Goal: Find specific page/section: Find specific page/section

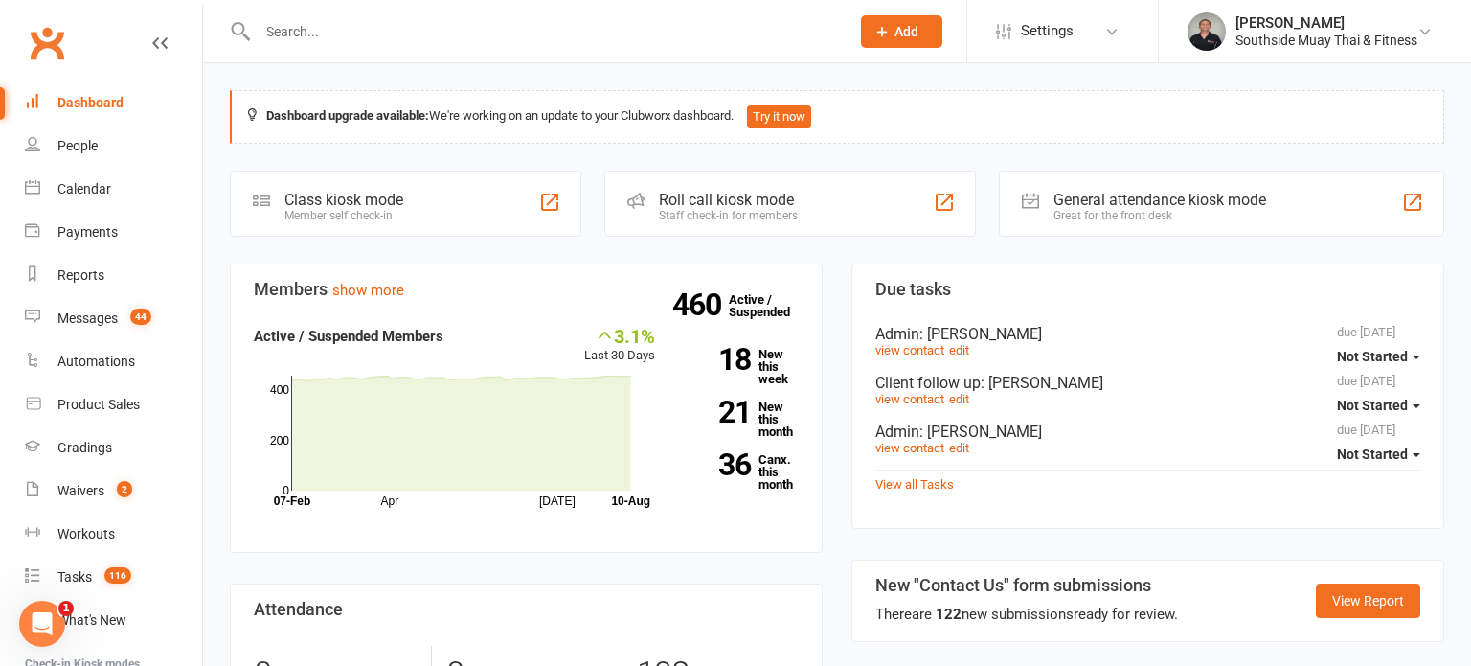
click at [311, 31] on input "text" at bounding box center [544, 31] width 584 height 27
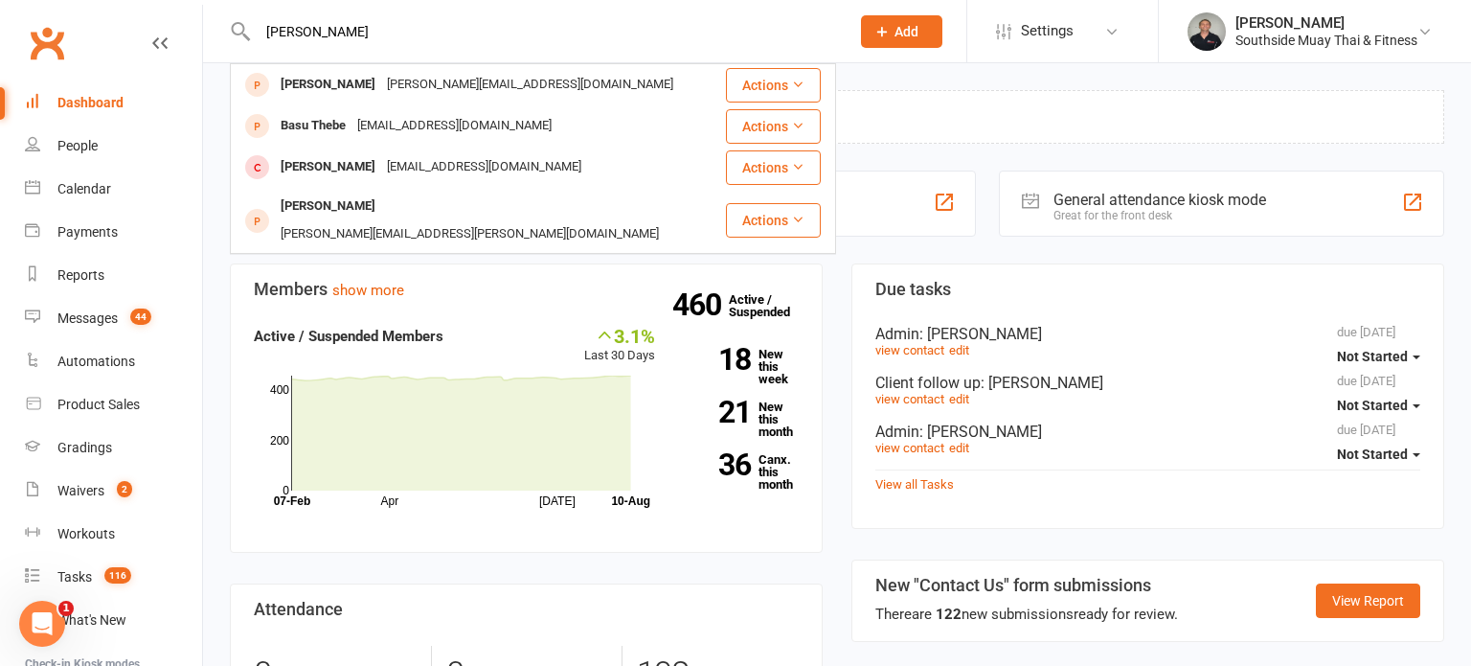
type input "[PERSON_NAME]"
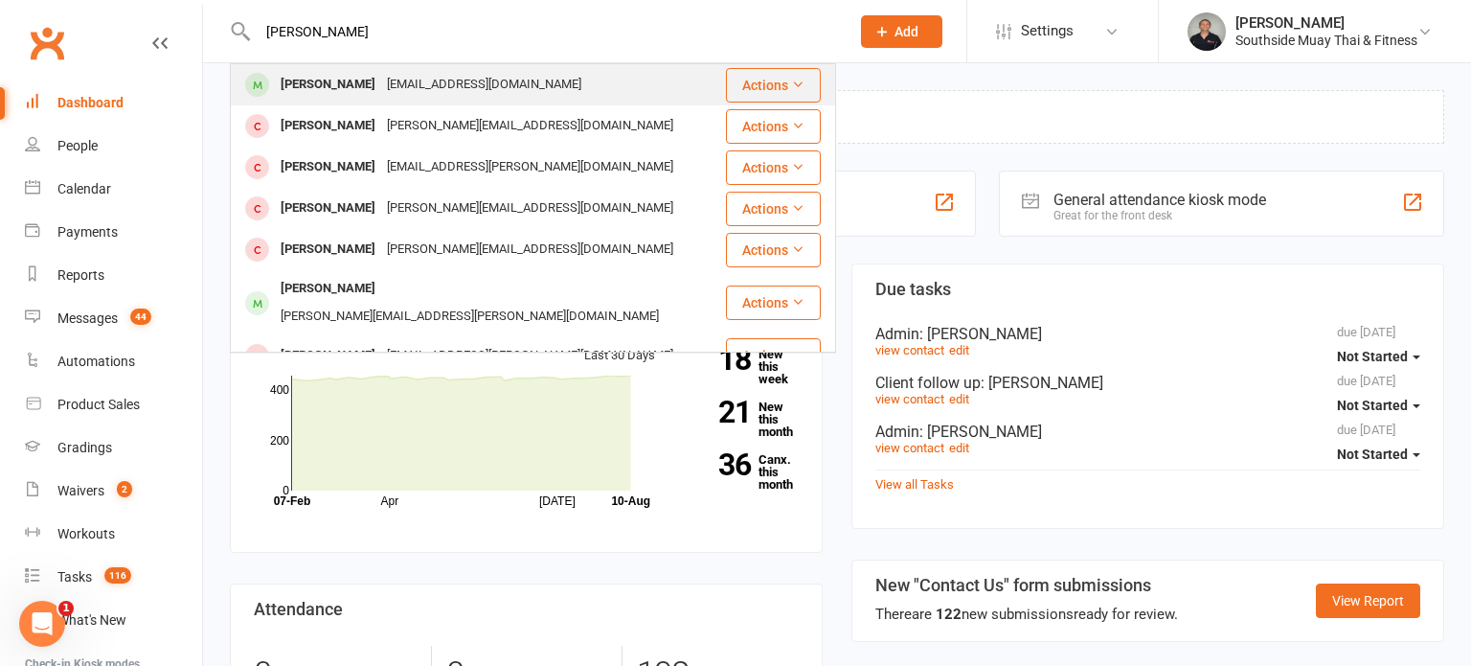
type input "[PERSON_NAME]"
click at [357, 79] on div "[PERSON_NAME]" at bounding box center [328, 85] width 106 height 28
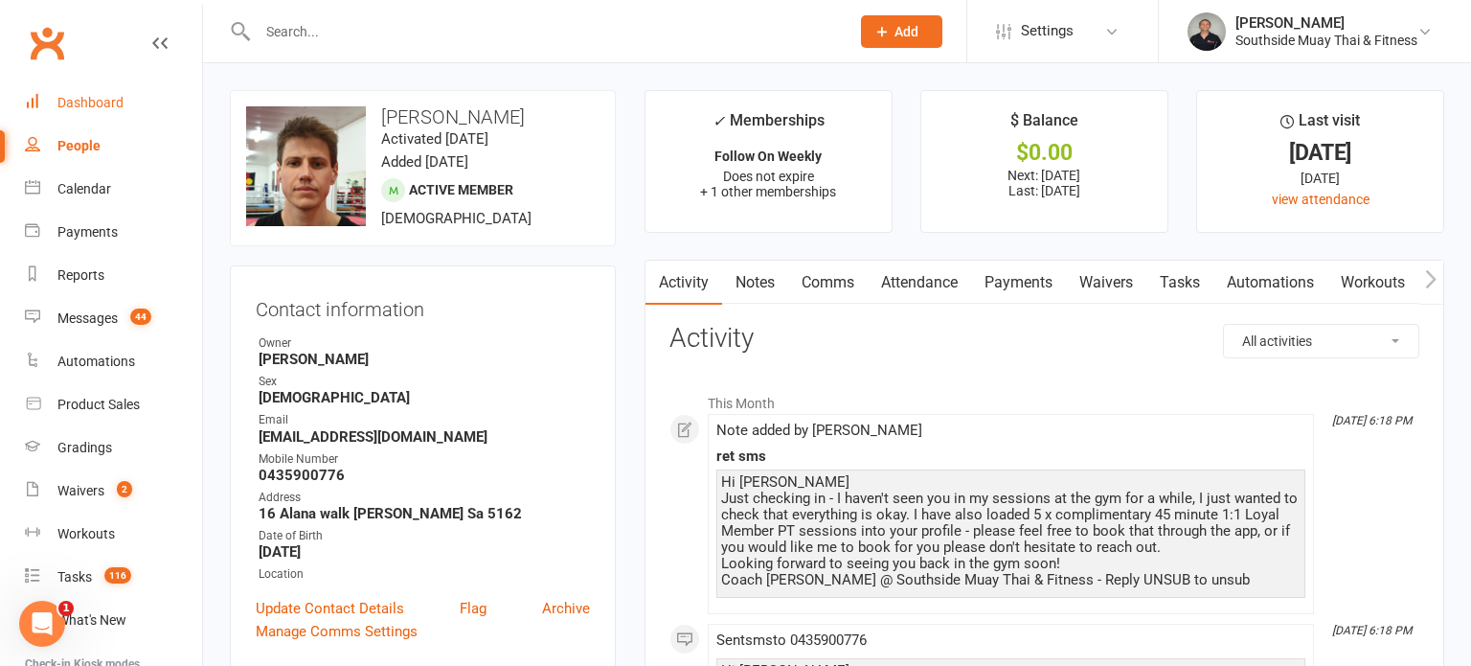
click at [102, 98] on div "Dashboard" at bounding box center [90, 102] width 66 height 15
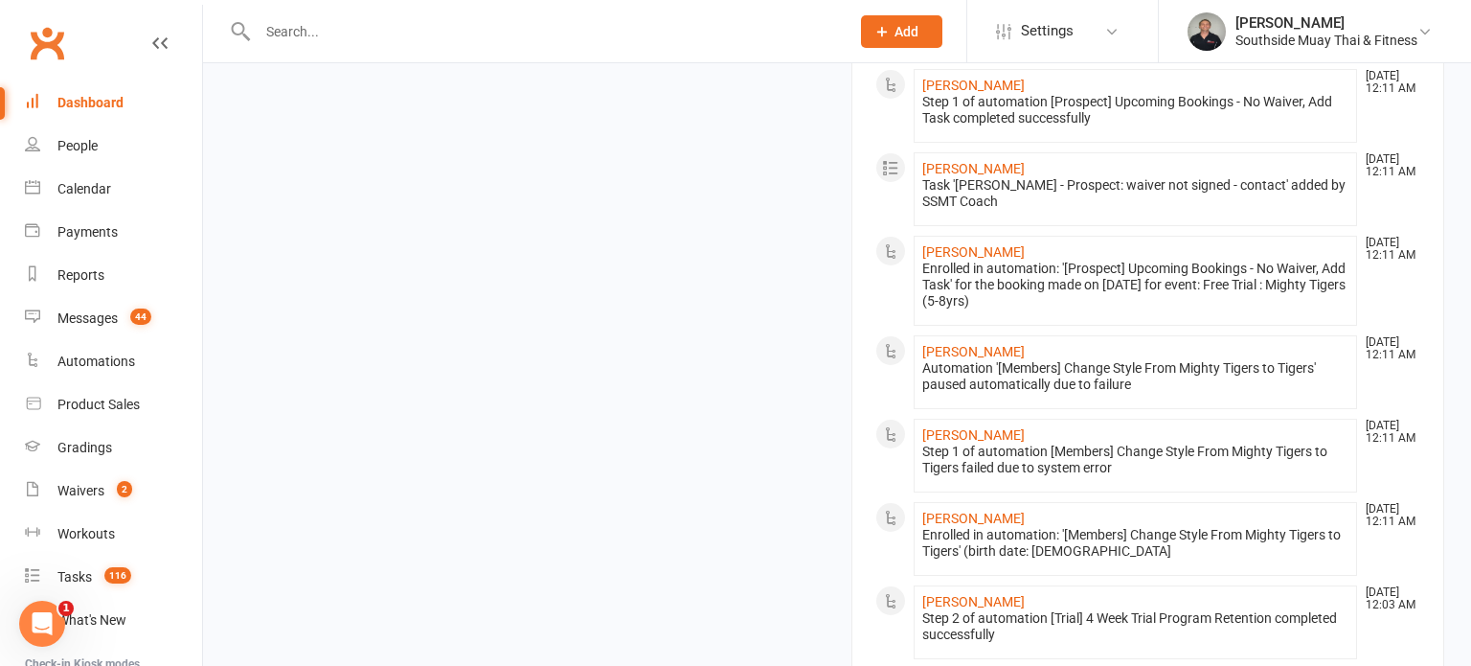
scroll to position [2218, 0]
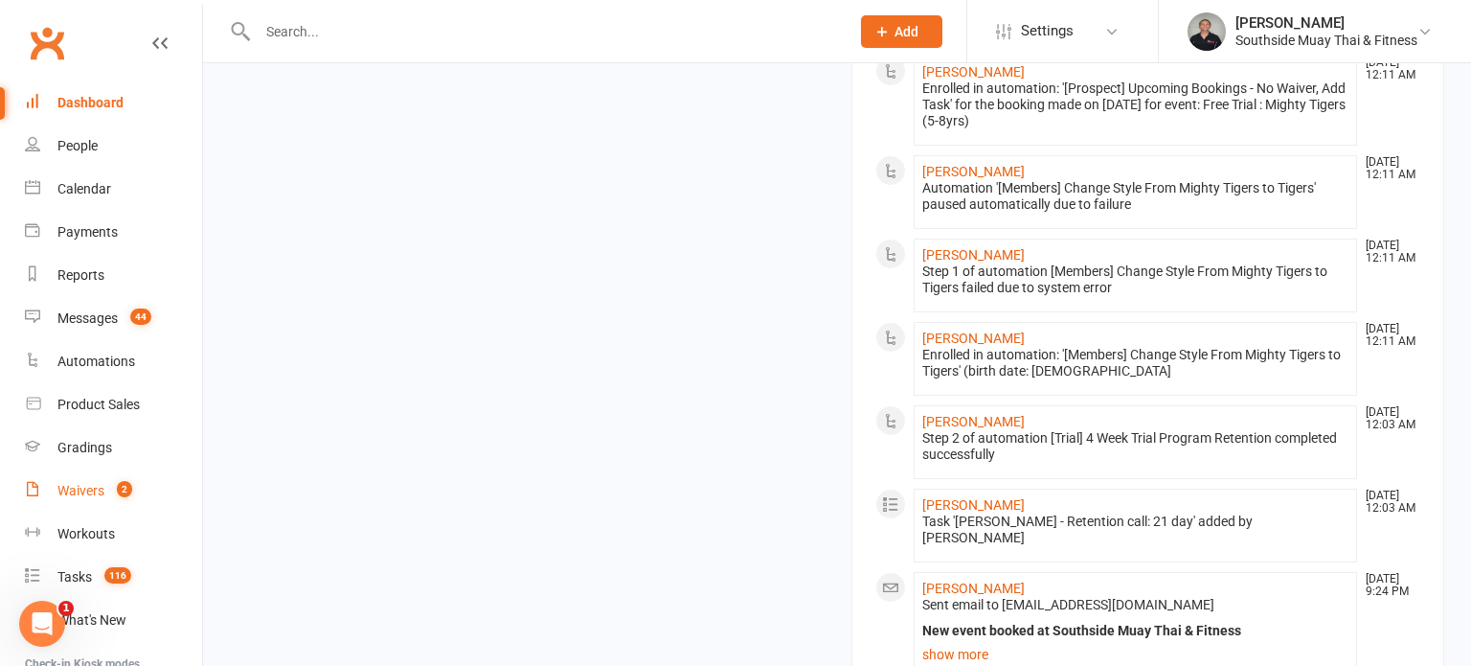
click at [65, 487] on div "Waivers" at bounding box center [80, 490] width 47 height 15
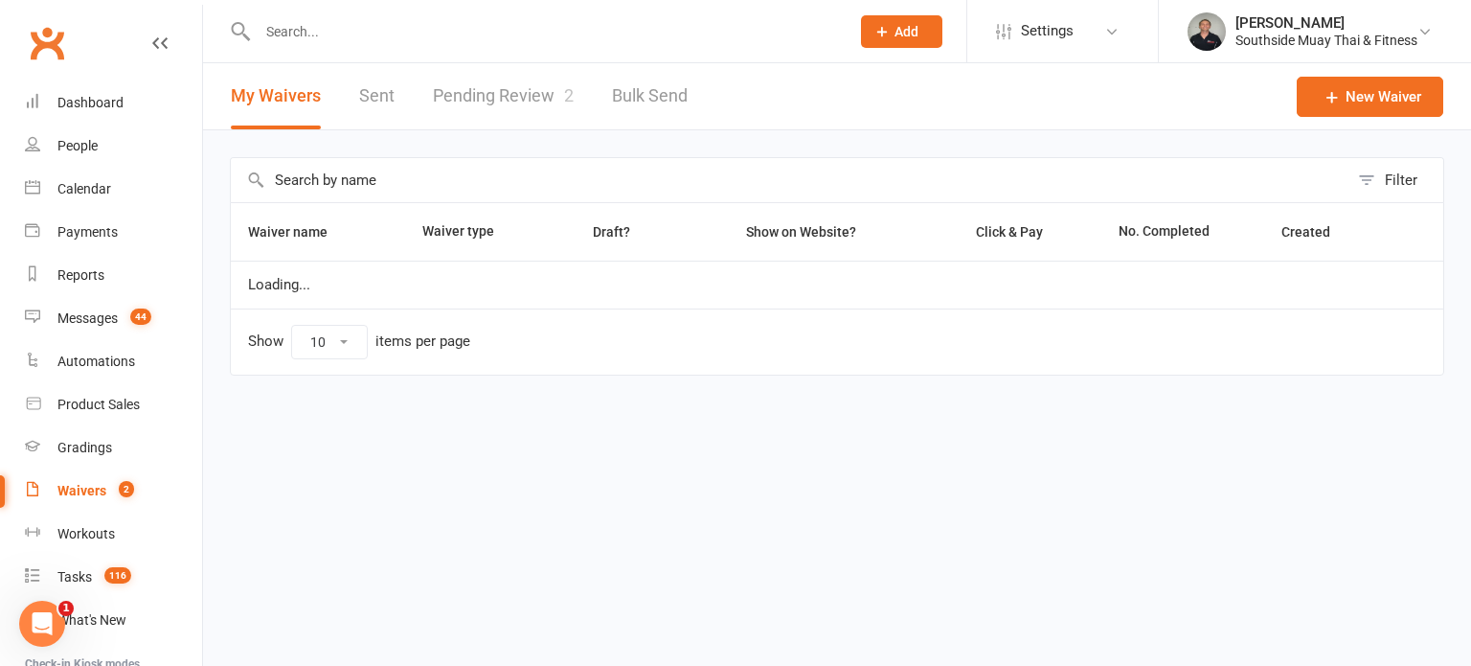
select select "100"
click at [524, 91] on link "Pending Review 2" at bounding box center [503, 96] width 141 height 66
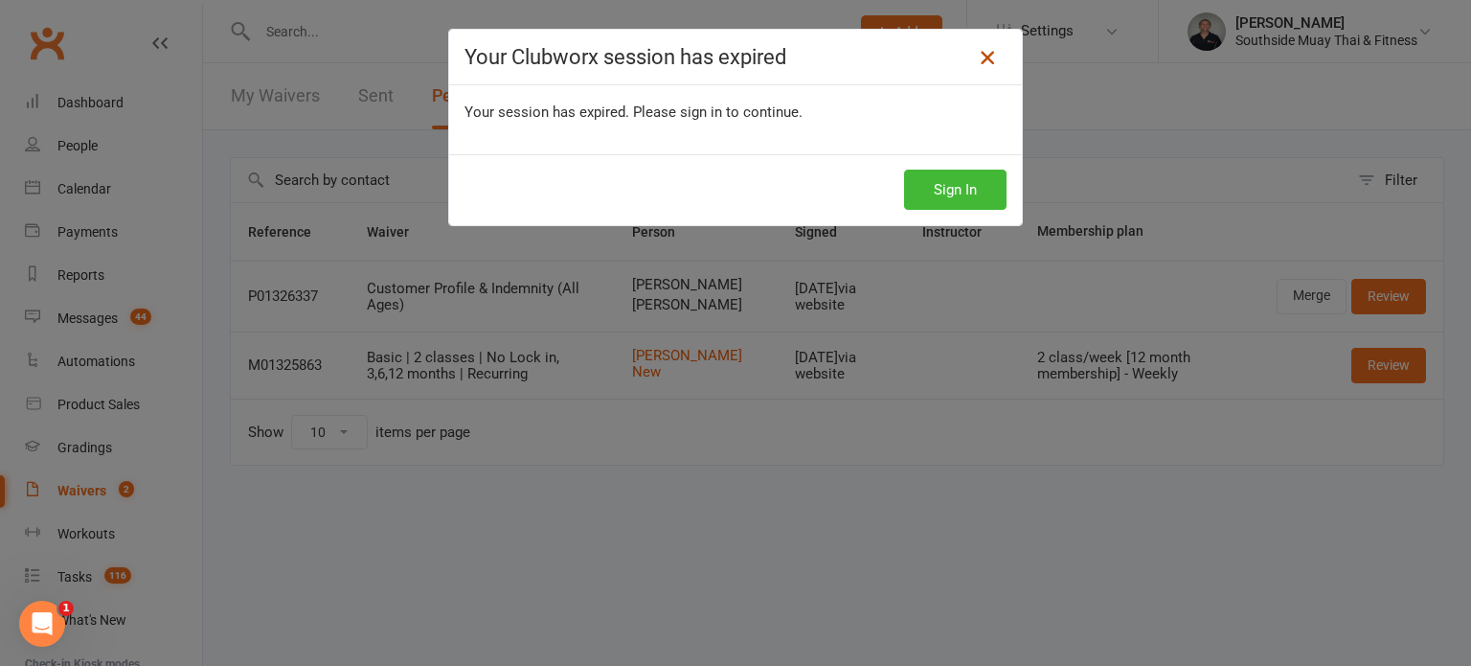
click at [986, 58] on icon at bounding box center [987, 57] width 23 height 23
click at [984, 54] on icon at bounding box center [987, 57] width 23 height 23
